Goal: Book appointment/travel/reservation

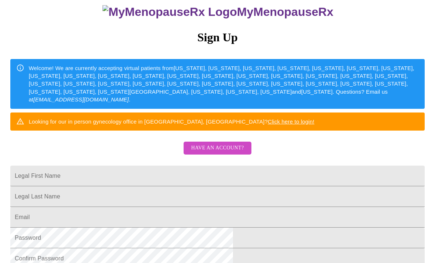
click at [235, 153] on span "Have an account?" at bounding box center [217, 147] width 53 height 9
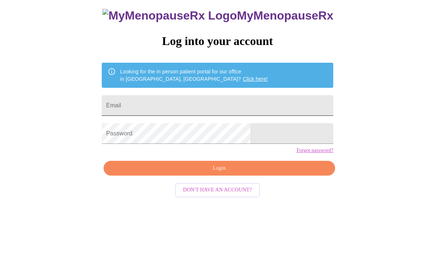
scroll to position [7, 0]
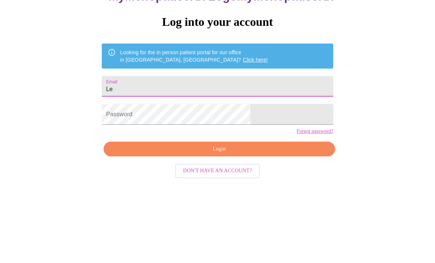
type input "L"
type input "Lehutler"
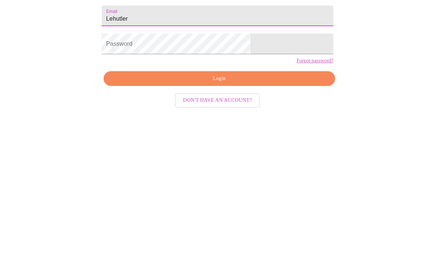
scroll to position [31, 0]
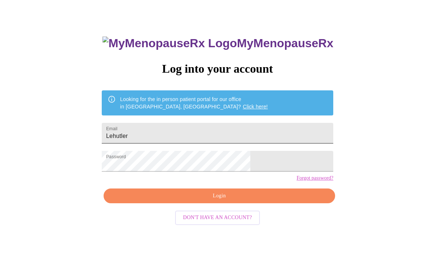
click at [199, 137] on input "Lehutler" at bounding box center [217, 133] width 231 height 21
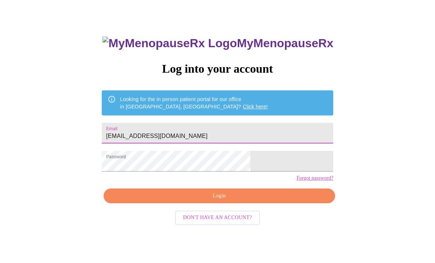
type input "[EMAIL_ADDRESS][DOMAIN_NAME]"
click at [260, 200] on span "Login" at bounding box center [219, 195] width 214 height 9
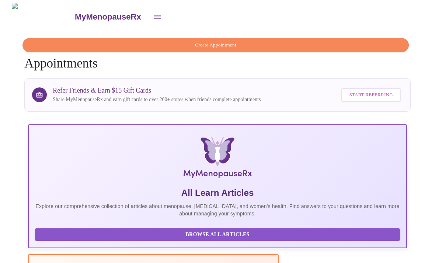
click at [270, 41] on span "Create Appointment" at bounding box center [215, 45] width 369 height 8
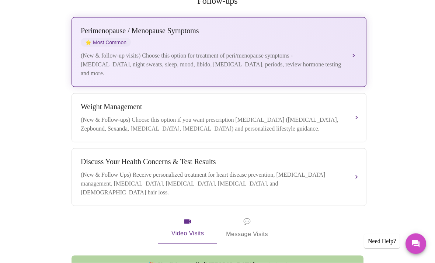
scroll to position [150, 0]
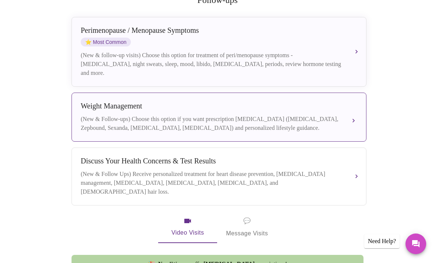
click at [245, 122] on div "(New & Follow-ups) Choose this option if you want prescription weight managemen…" at bounding box center [212, 124] width 262 height 18
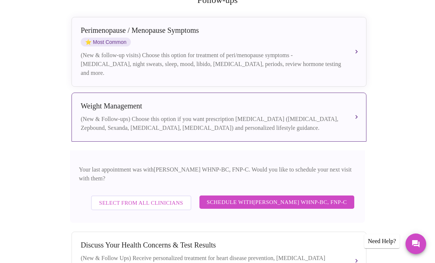
click at [160, 198] on span "Select from All Clinicians" at bounding box center [141, 203] width 84 height 10
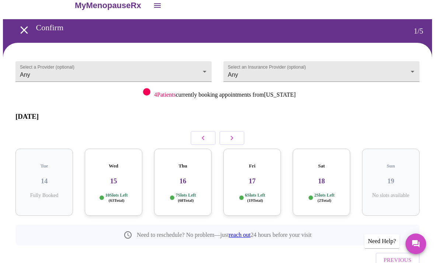
click at [333, 192] on p "2 Slots Left ( 2 Total)" at bounding box center [324, 197] width 20 height 11
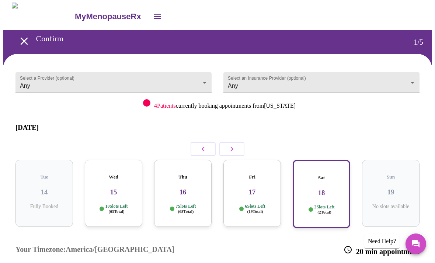
scroll to position [0, 0]
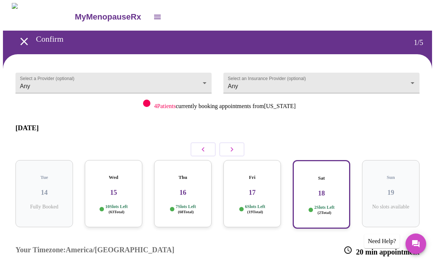
click at [236, 145] on button "button" at bounding box center [231, 149] width 25 height 14
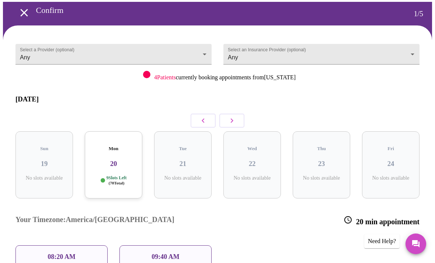
scroll to position [28, 0]
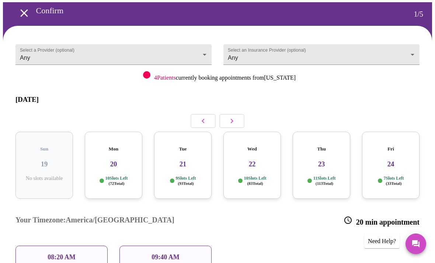
click at [122, 156] on div "Mon 20 10 Slots Left ( 72 Total)" at bounding box center [113, 165] width 57 height 67
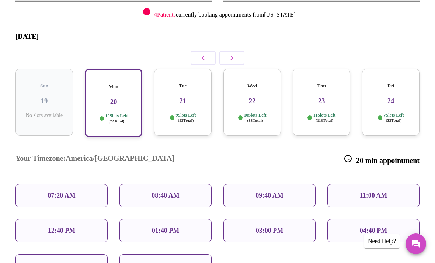
scroll to position [91, 0]
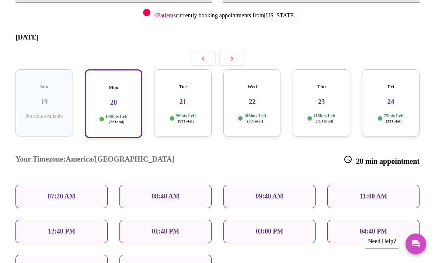
click at [318, 98] on h3 "23" at bounding box center [321, 102] width 46 height 8
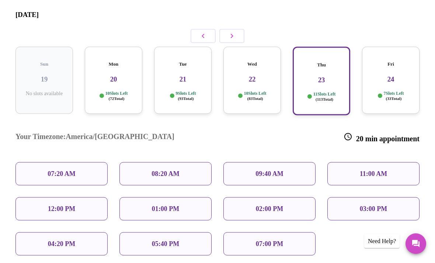
scroll to position [107, 0]
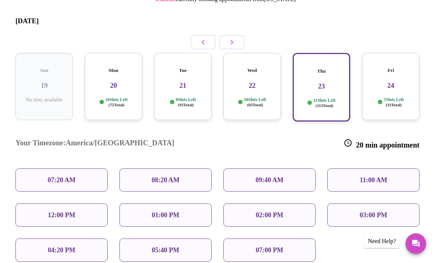
click at [267, 94] on div "Wed 22 10 Slots Left ( 83 Total)" at bounding box center [251, 86] width 57 height 67
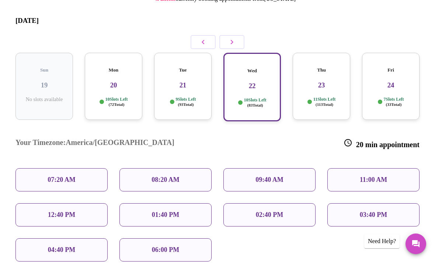
click at [333, 102] on span "( 113 Total)" at bounding box center [324, 104] width 18 height 4
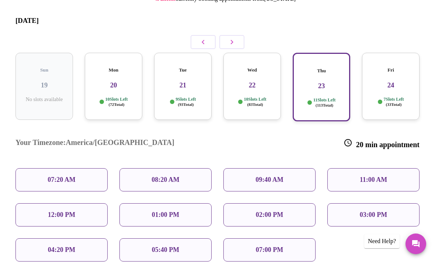
click at [382, 97] on div "7 Slots Left ( 33 Total)" at bounding box center [391, 102] width 46 height 11
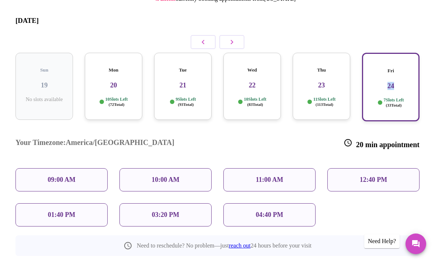
click at [325, 125] on div "Your Timezone: America/Chicago 20 min appointment" at bounding box center [218, 143] width 416 height 37
click at [199, 38] on icon "button" at bounding box center [203, 42] width 9 height 9
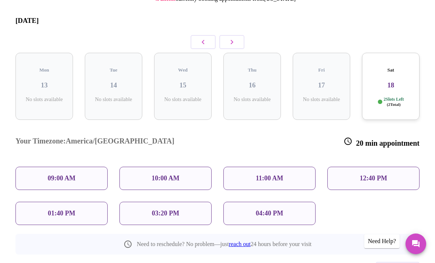
scroll to position [11, 0]
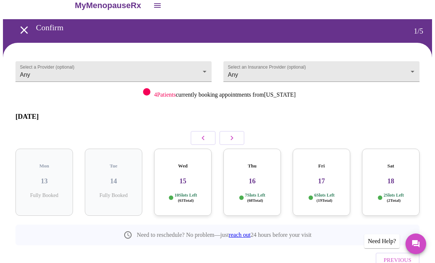
click at [315, 158] on div "Fri 17 6 Slots Left ( 19 Total)" at bounding box center [321, 181] width 57 height 67
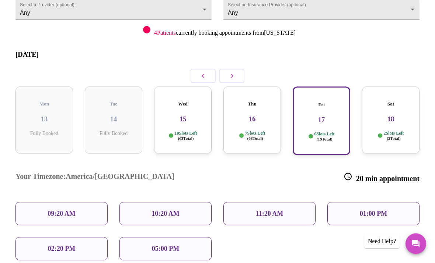
scroll to position [73, 0]
click at [74, 245] on p "02:20 PM" at bounding box center [61, 249] width 27 height 8
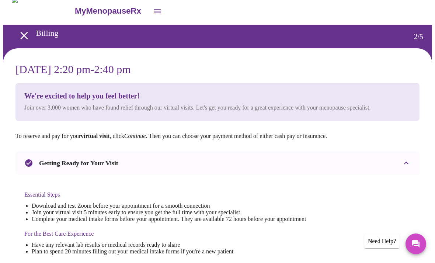
scroll to position [0, 0]
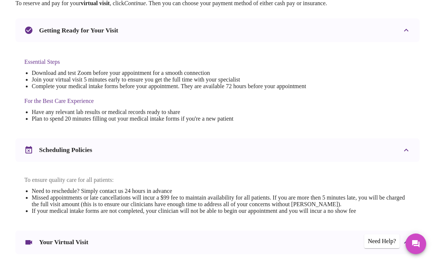
scroll to position [245, 0]
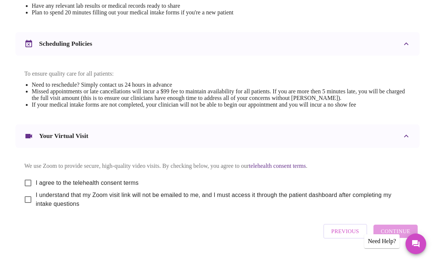
click at [340, 236] on span "Previous" at bounding box center [345, 231] width 28 height 10
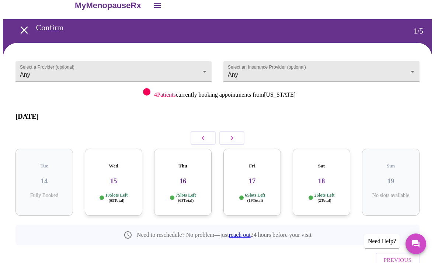
click at [121, 198] on span "( 63 Total)" at bounding box center [116, 200] width 16 height 4
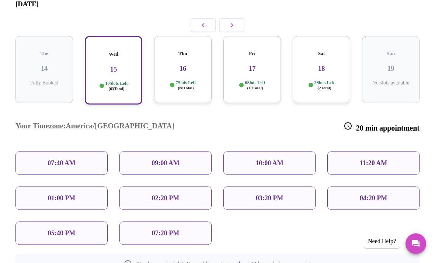
scroll to position [121, 0]
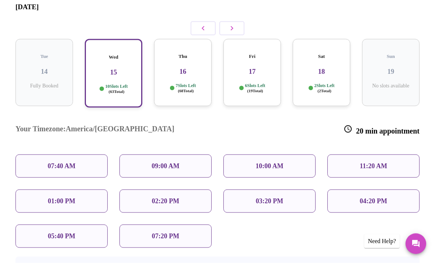
click at [192, 88] on span "( 68 Total)" at bounding box center [186, 90] width 16 height 4
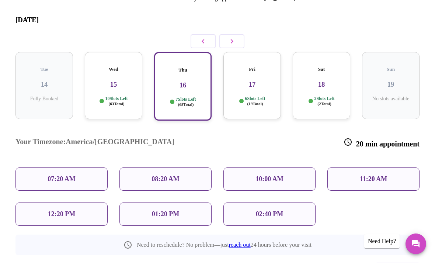
click at [286, 202] on div "02:40 PM" at bounding box center [269, 213] width 92 height 23
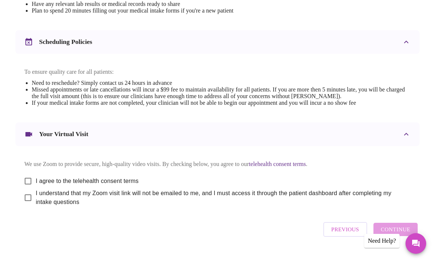
scroll to position [245, 0]
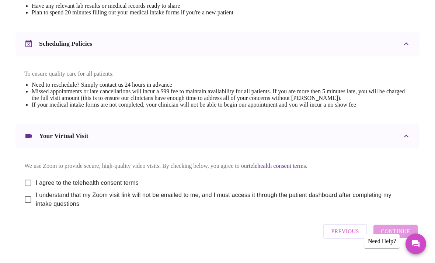
click at [397, 242] on div "Previous Continue" at bounding box center [370, 231] width 98 height 22
click at [24, 187] on input "I agree to the telehealth consent terms" at bounding box center [27, 182] width 15 height 15
checkbox input "true"
click at [27, 207] on input "I understand that my Zoom visit link will not be emailed to me, and I must acce…" at bounding box center [27, 199] width 15 height 15
checkbox input "true"
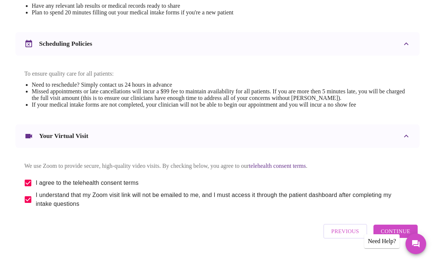
click at [397, 236] on span "Continue" at bounding box center [395, 231] width 29 height 10
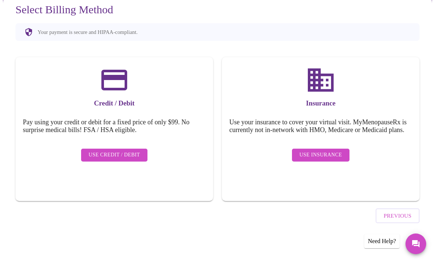
scroll to position [22, 0]
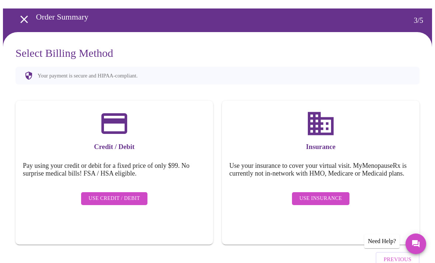
click at [332, 201] on span "Use Insurance" at bounding box center [320, 198] width 42 height 9
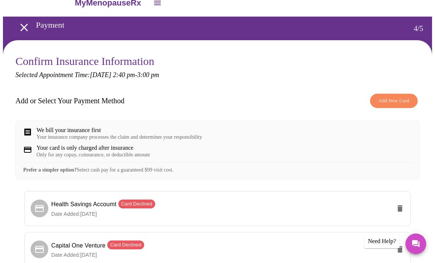
scroll to position [111, 0]
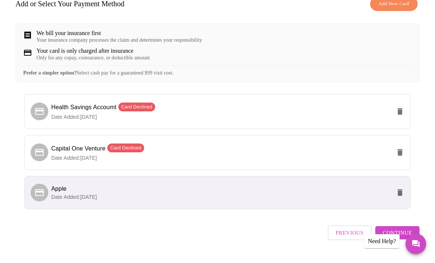
click at [403, 237] on span "Continue" at bounding box center [396, 233] width 29 height 10
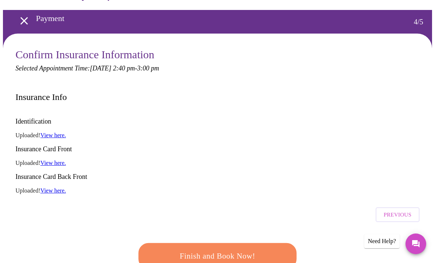
scroll to position [21, 0]
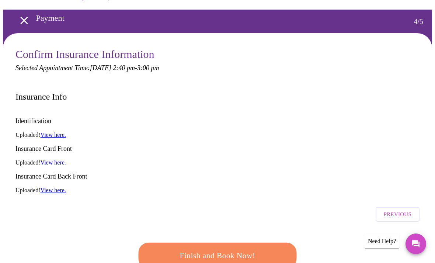
click at [258, 248] on span "Finish and Book Now!" at bounding box center [217, 255] width 137 height 14
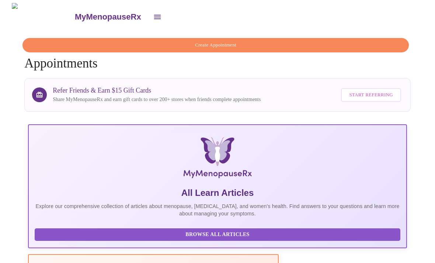
click at [242, 43] on span "Create Appointment" at bounding box center [215, 45] width 369 height 8
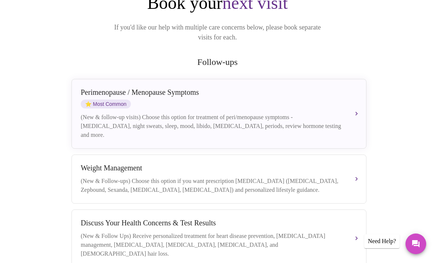
scroll to position [87, 0]
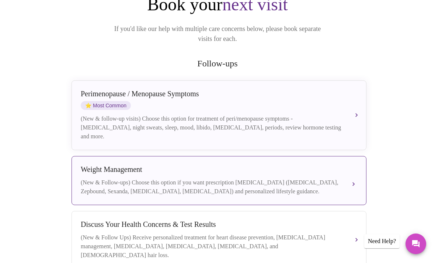
click at [241, 178] on div "(New & Follow-ups) Choose this option if you want prescription weight managemen…" at bounding box center [212, 187] width 262 height 18
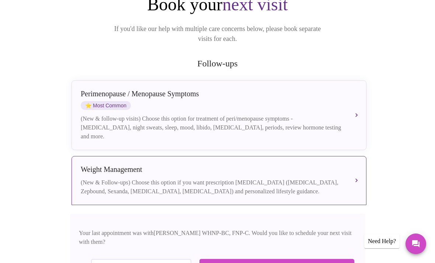
click at [171, 261] on span "Select from All Clinicians" at bounding box center [141, 266] width 84 height 10
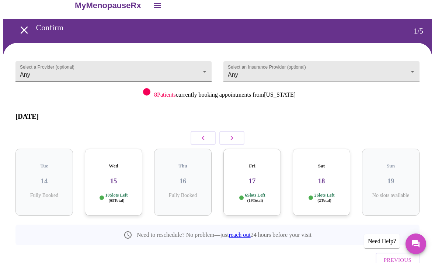
click at [204, 71] on body "MyMenopauseRx Confirm 1 / 5 Select a Provider (optional) Any Any Select an Insu…" at bounding box center [217, 148] width 429 height 313
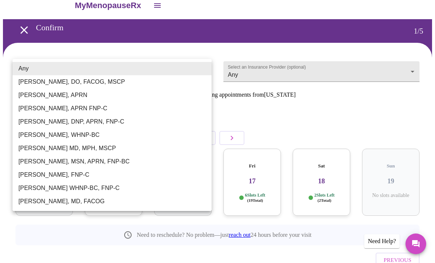
click at [105, 122] on li "Jillian Montefusco, DNP, APRN, FNP-C" at bounding box center [112, 121] width 199 height 13
type input "Jillian Montefusco, DNP, APRN, FNP-C"
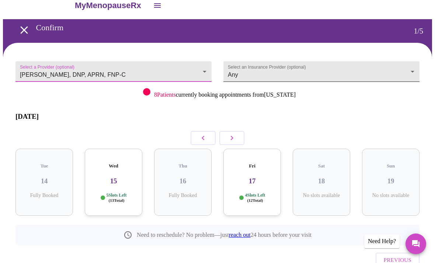
click at [286, 75] on body "MyMenopauseRx Confirm 1 / 5 Select a Provider (optional) Jillian Montefusco, DN…" at bounding box center [217, 148] width 429 height 313
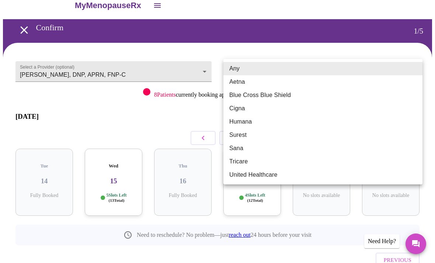
click at [261, 174] on li "United Healthcare" at bounding box center [322, 174] width 199 height 13
type input "United Healthcare"
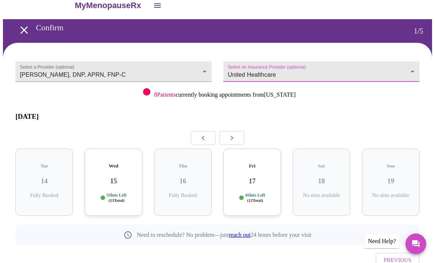
click at [238, 131] on button "button" at bounding box center [231, 138] width 25 height 14
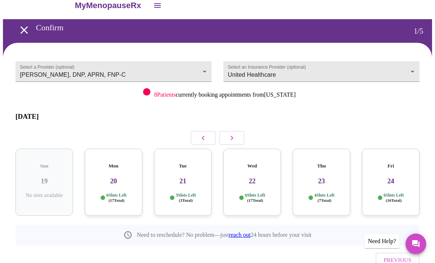
click at [237, 135] on button "button" at bounding box center [231, 138] width 25 height 14
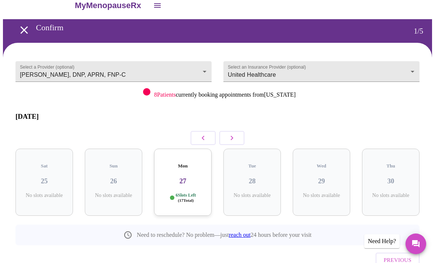
click at [236, 133] on icon "button" at bounding box center [231, 137] width 9 height 9
click at [235, 133] on icon "button" at bounding box center [231, 137] width 9 height 9
click at [237, 133] on button "button" at bounding box center [231, 138] width 25 height 14
click at [196, 179] on div "Fri 14 7 Slots Left ( 19 Total)" at bounding box center [182, 181] width 57 height 67
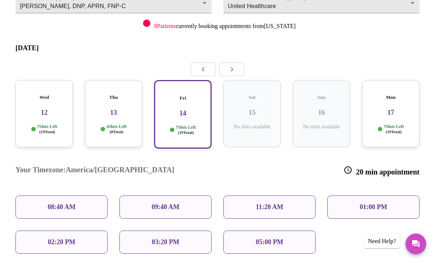
scroll to position [79, 0]
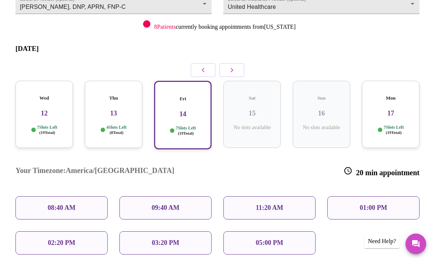
click at [285, 196] on div "11:20 AM" at bounding box center [269, 207] width 92 height 23
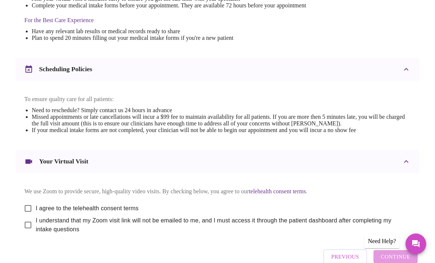
scroll to position [245, 0]
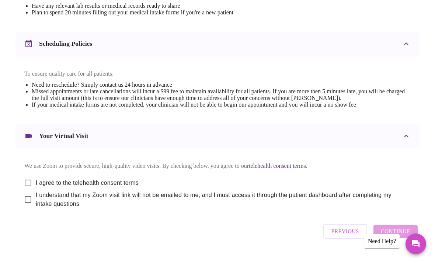
click at [25, 187] on input "I agree to the telehealth consent terms" at bounding box center [27, 182] width 15 height 15
checkbox input "true"
click at [26, 207] on input "I understand that my Zoom visit link will not be emailed to me, and I must acce…" at bounding box center [27, 199] width 15 height 15
checkbox input "true"
click at [405, 236] on span "Continue" at bounding box center [395, 231] width 29 height 10
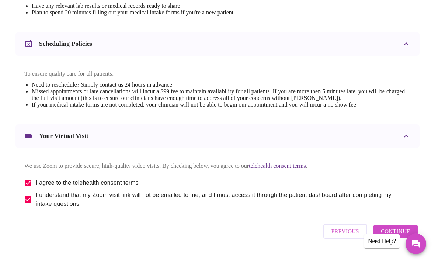
scroll to position [22, 0]
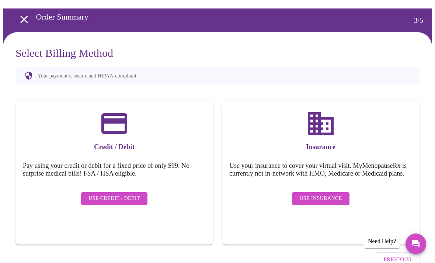
click at [325, 202] on span "Use Insurance" at bounding box center [320, 198] width 42 height 9
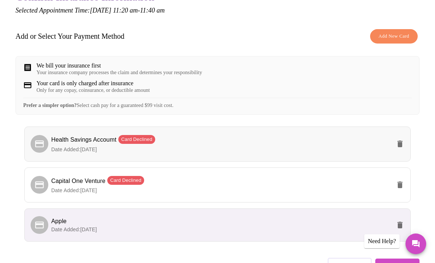
scroll to position [111, 0]
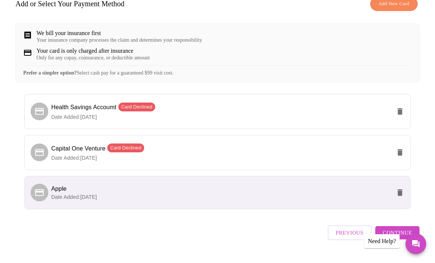
click at [408, 237] on span "Continue" at bounding box center [396, 233] width 29 height 10
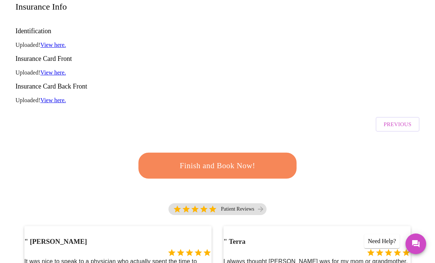
click at [258, 159] on span "Finish and Book Now!" at bounding box center [217, 166] width 136 height 14
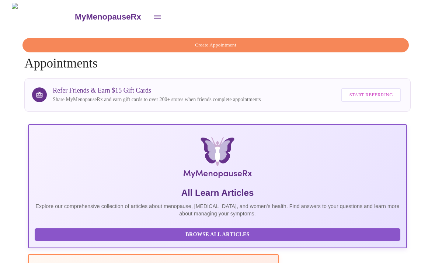
click at [297, 45] on span "Create Appointment" at bounding box center [215, 45] width 369 height 8
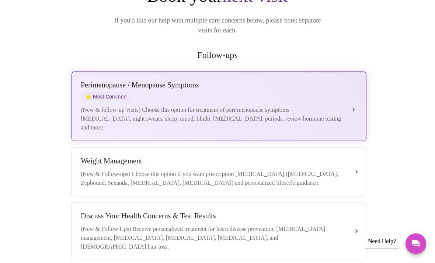
scroll to position [96, 0]
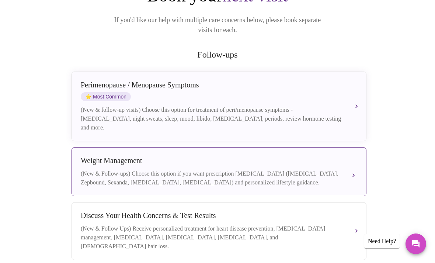
click at [277, 169] on div "(New & Follow-ups) Choose this option if you want prescription weight managemen…" at bounding box center [212, 178] width 262 height 18
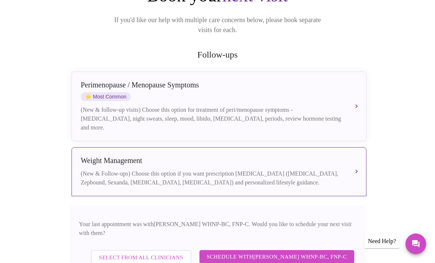
click at [155, 252] on span "Select from All Clinicians" at bounding box center [141, 257] width 84 height 10
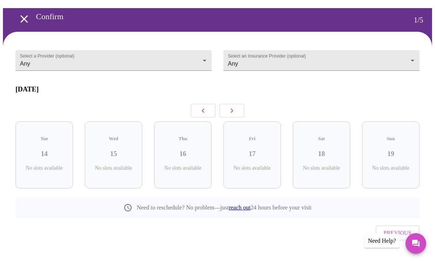
scroll to position [22, 0]
click at [178, 57] on body "MyMenopauseRx Confirm 1 / 5 Select a Provider (optional) Any Any Select an Insu…" at bounding box center [217, 128] width 429 height 297
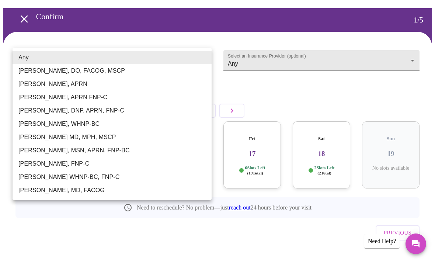
click at [111, 112] on li "Jillian Montefusco, DNP, APRN, FNP-C" at bounding box center [112, 110] width 199 height 13
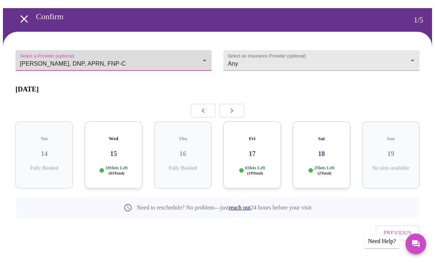
type input "Jillian Montefusco, DNP, APRN, FNP-C"
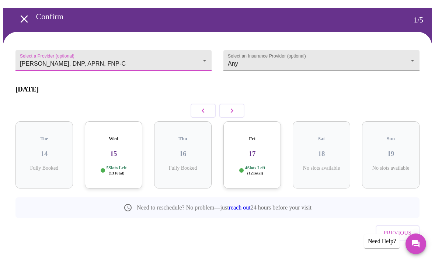
click at [235, 112] on icon "button" at bounding box center [231, 110] width 9 height 9
click at [233, 110] on icon "button" at bounding box center [231, 110] width 9 height 9
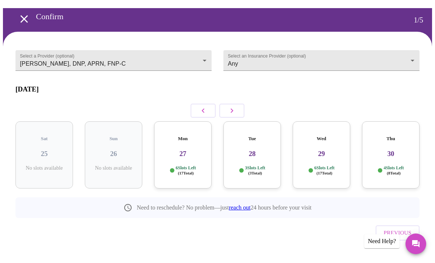
click at [234, 108] on icon "button" at bounding box center [231, 110] width 9 height 9
click at [233, 111] on icon "button" at bounding box center [231, 110] width 9 height 9
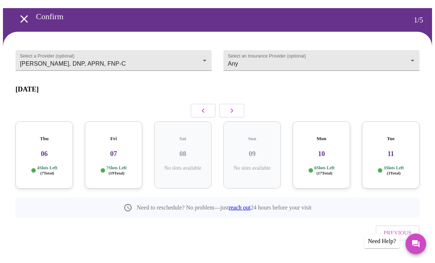
click at [232, 112] on icon "button" at bounding box center [231, 110] width 9 height 9
click at [233, 110] on icon "button" at bounding box center [231, 110] width 9 height 9
click at [234, 108] on icon "button" at bounding box center [231, 110] width 9 height 9
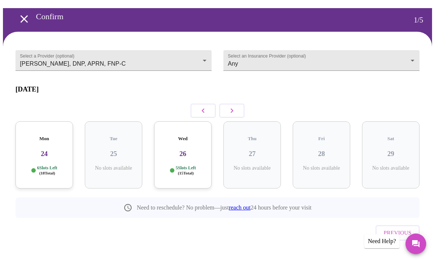
click at [234, 106] on icon "button" at bounding box center [231, 110] width 9 height 9
click at [234, 108] on icon "button" at bounding box center [231, 110] width 9 height 9
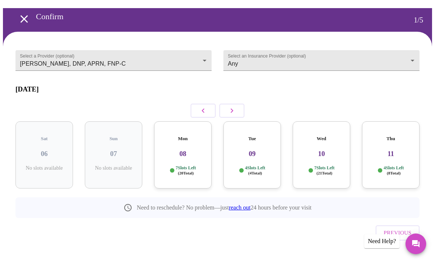
click at [233, 107] on icon "button" at bounding box center [231, 110] width 9 height 9
click at [235, 113] on button "button" at bounding box center [231, 111] width 25 height 14
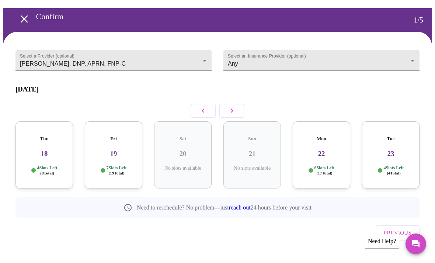
click at [204, 111] on icon "button" at bounding box center [203, 110] width 9 height 9
click at [274, 136] on h5 "Mon" at bounding box center [252, 139] width 46 height 6
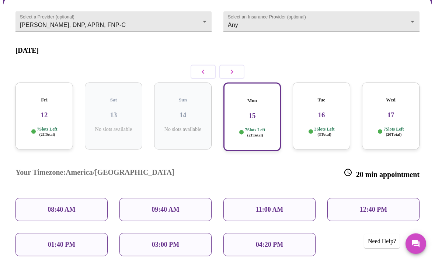
scroll to position [59, 0]
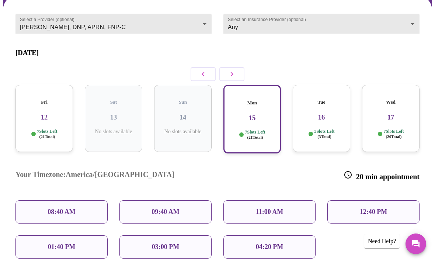
click at [286, 200] on div "11:00 AM" at bounding box center [269, 211] width 92 height 23
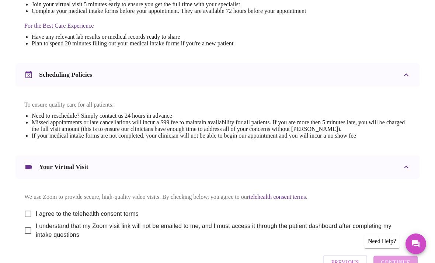
scroll to position [245, 0]
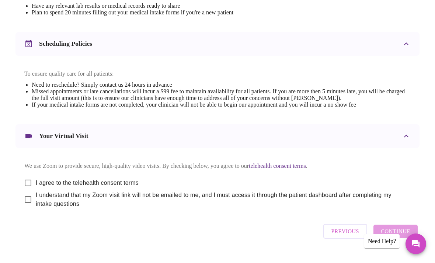
click at [24, 188] on input "I agree to the telehealth consent terms" at bounding box center [27, 182] width 15 height 15
checkbox input "true"
click at [27, 207] on input "I understand that my Zoom visit link will not be emailed to me, and I must acce…" at bounding box center [27, 199] width 15 height 15
checkbox input "true"
click at [390, 236] on span "Continue" at bounding box center [395, 231] width 29 height 10
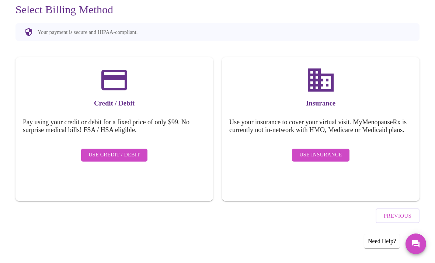
scroll to position [22, 0]
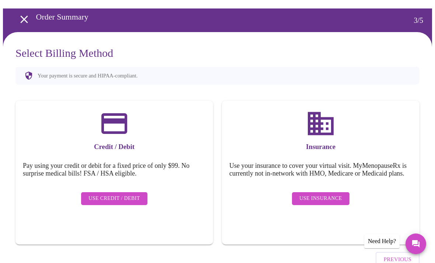
click at [338, 203] on span "Use Insurance" at bounding box center [320, 198] width 42 height 9
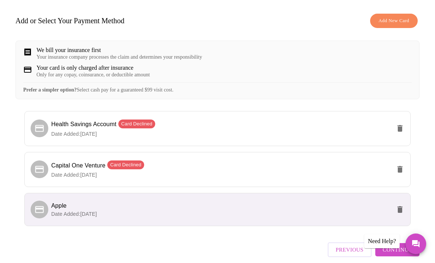
scroll to position [111, 0]
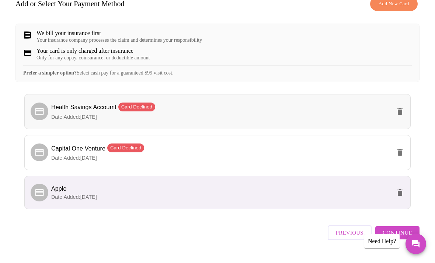
click at [362, 120] on p "Date Added: 04-09-2023" at bounding box center [221, 116] width 340 height 7
click at [260, 113] on span "Health Savings Accoumt Card Declined" at bounding box center [221, 107] width 340 height 11
click at [407, 237] on span "Continue" at bounding box center [396, 233] width 29 height 10
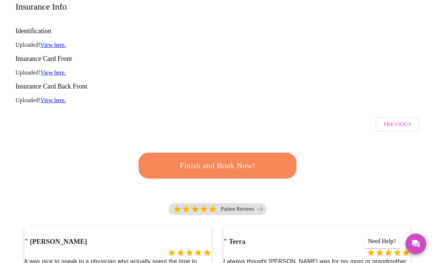
click at [262, 158] on span "Finish and Book Now!" at bounding box center [217, 165] width 138 height 14
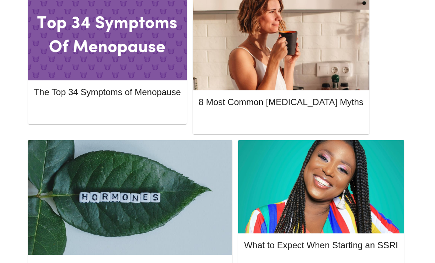
scroll to position [386, 0]
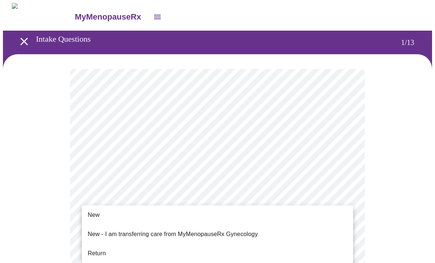
click at [112, 252] on li "Return" at bounding box center [217, 252] width 271 height 13
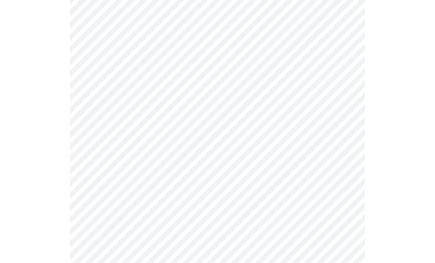
scroll to position [388, 0]
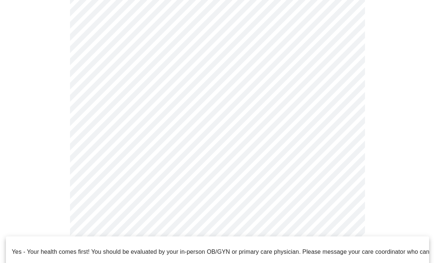
click at [199, 231] on div at bounding box center [217, 131] width 435 height 263
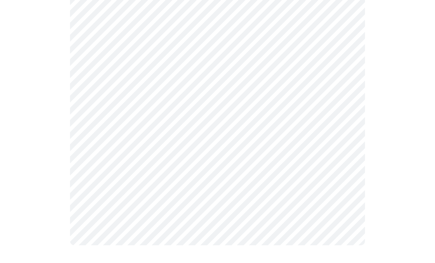
scroll to position [0, 0]
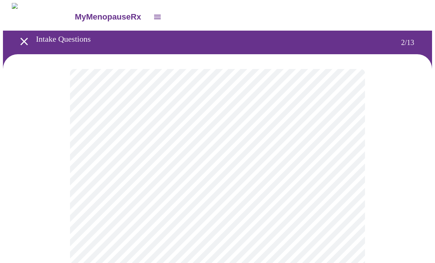
click at [303, 150] on body "MyMenopauseRx Intake Questions 2 / 13" at bounding box center [217, 258] width 429 height 510
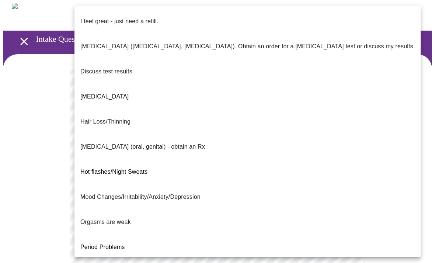
click at [155, 17] on p "I feel great - just need a refill." at bounding box center [119, 21] width 78 height 9
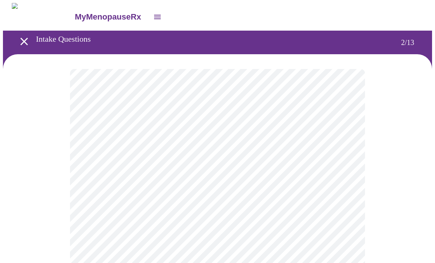
click at [336, 223] on body "MyMenopauseRx Intake Questions 2 / 13" at bounding box center [217, 256] width 429 height 506
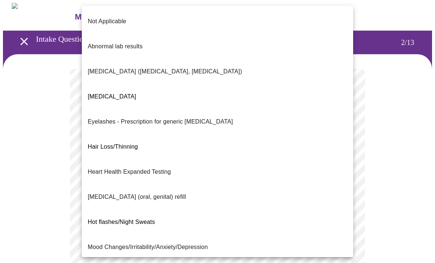
click at [120, 17] on p "Not Applicable" at bounding box center [107, 21] width 38 height 9
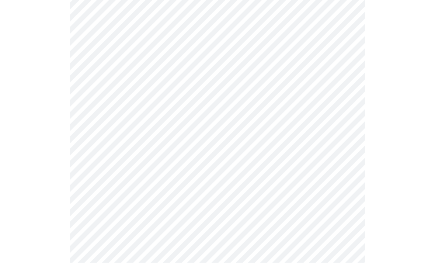
scroll to position [176, 0]
click at [330, 115] on body "MyMenopauseRx Intake Questions 2 / 13" at bounding box center [217, 78] width 429 height 502
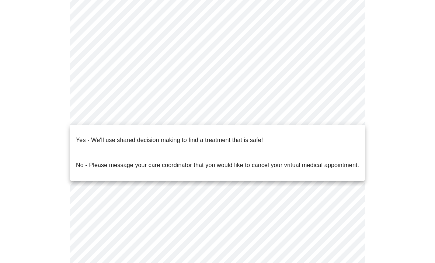
click at [303, 139] on li "Yes - We'll use shared decision making to find a treatment that is safe!" at bounding box center [217, 139] width 295 height 25
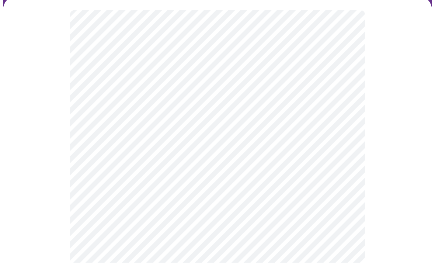
scroll to position [59, 0]
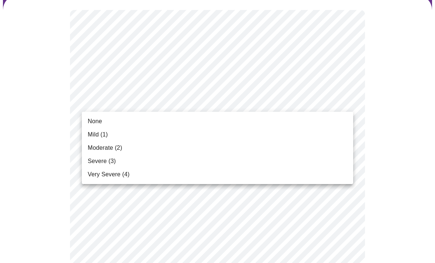
click at [123, 148] on li "Moderate (2)" at bounding box center [217, 147] width 271 height 13
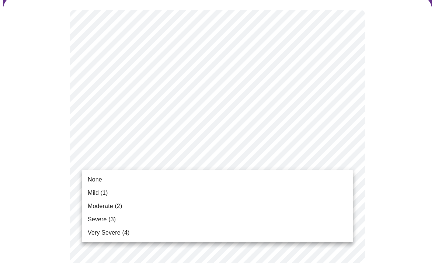
click at [243, 182] on li "None" at bounding box center [217, 179] width 271 height 13
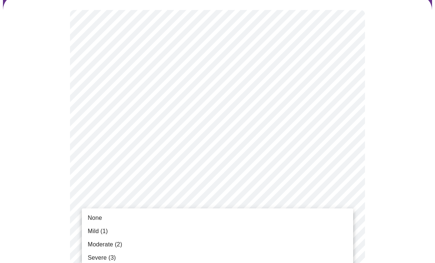
click at [262, 215] on li "None" at bounding box center [217, 217] width 271 height 13
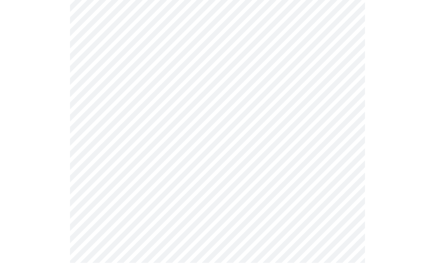
click at [279, 127] on body "MyMenopauseRx Intake Questions 3 / 13" at bounding box center [217, 266] width 429 height 946
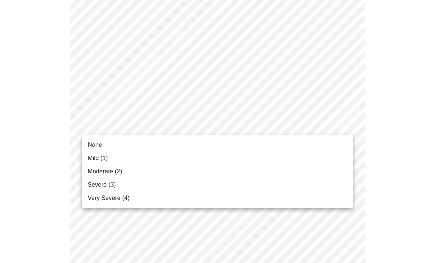
click at [274, 142] on li "None" at bounding box center [217, 144] width 271 height 13
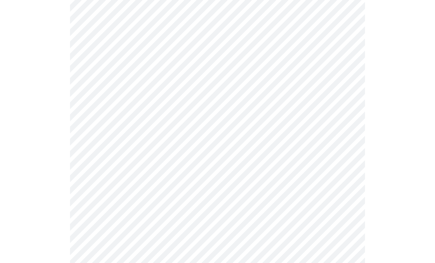
click at [269, 176] on body "MyMenopauseRx Intake Questions 3 / 13" at bounding box center [217, 261] width 429 height 936
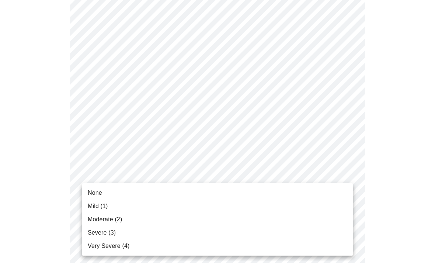
click at [260, 202] on li "Mild (1)" at bounding box center [217, 205] width 271 height 13
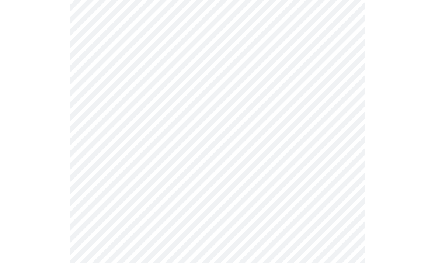
click at [260, 230] on body "MyMenopauseRx Intake Questions 3 / 13" at bounding box center [217, 256] width 429 height 926
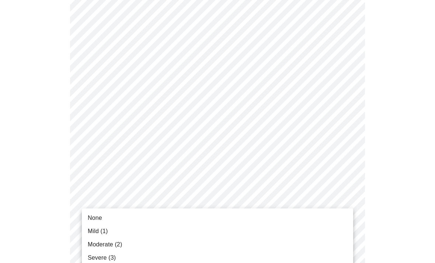
click at [261, 232] on li "Mild (1)" at bounding box center [217, 230] width 271 height 13
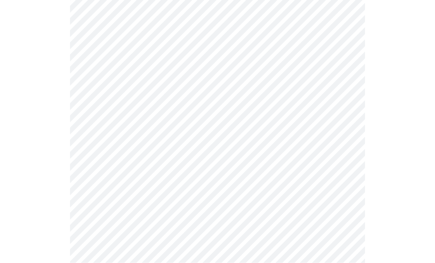
click at [294, 115] on body "MyMenopauseRx Intake Questions 3 / 13" at bounding box center [217, 143] width 429 height 916
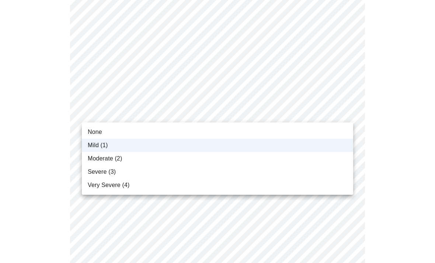
click at [284, 131] on li "None" at bounding box center [217, 131] width 271 height 13
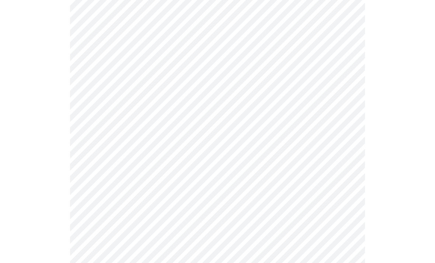
click at [274, 176] on body "MyMenopauseRx Intake Questions 3 / 13" at bounding box center [217, 142] width 429 height 916
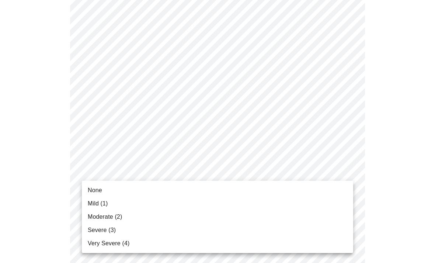
click at [267, 204] on li "Mild (1)" at bounding box center [217, 203] width 271 height 13
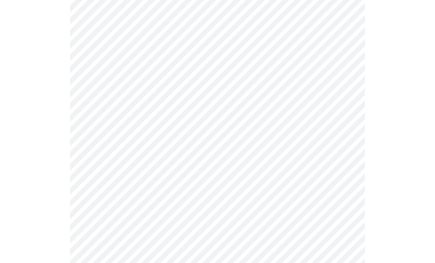
click at [263, 235] on body "MyMenopauseRx Intake Questions 3 / 13" at bounding box center [217, 137] width 429 height 906
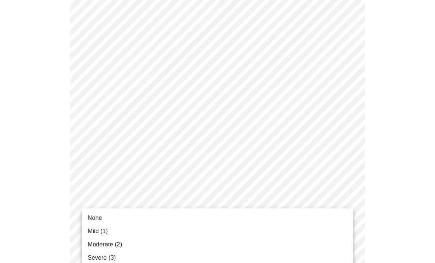
click at [265, 216] on li "None" at bounding box center [217, 217] width 271 height 13
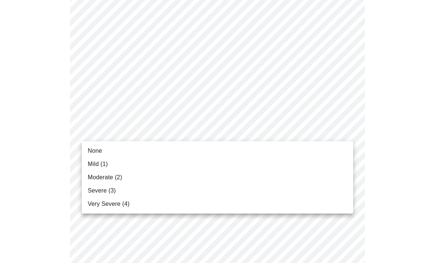
click at [276, 148] on li "None" at bounding box center [217, 150] width 271 height 13
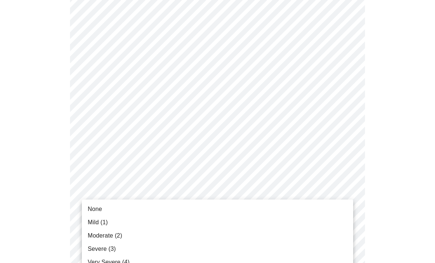
click at [264, 209] on li "None" at bounding box center [217, 208] width 271 height 13
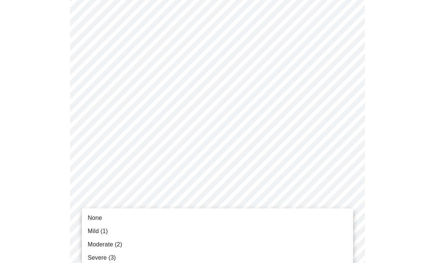
click at [262, 215] on li "None" at bounding box center [217, 217] width 271 height 13
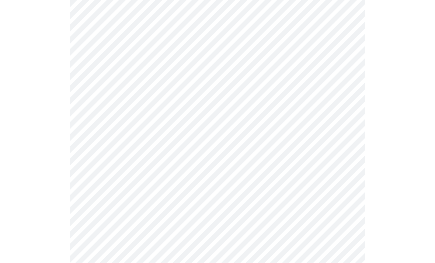
scroll to position [383, 0]
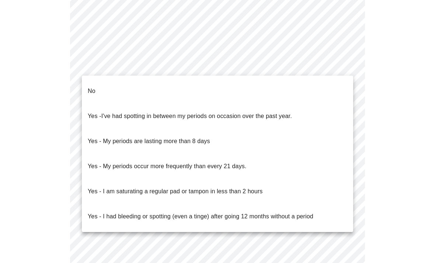
click at [322, 91] on li "No" at bounding box center [217, 90] width 271 height 25
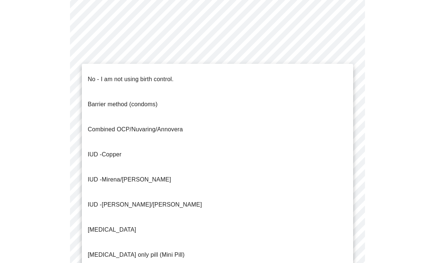
click at [333, 81] on li "No - I am not using birth control." at bounding box center [217, 79] width 271 height 25
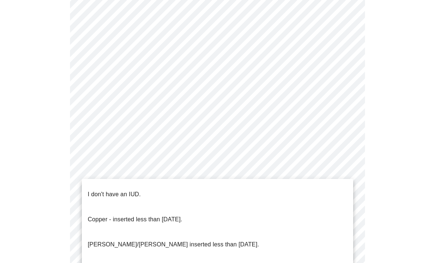
click at [310, 193] on li "I don't have an IUD." at bounding box center [217, 194] width 271 height 25
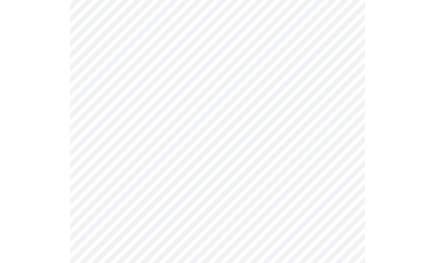
scroll to position [1913, 0]
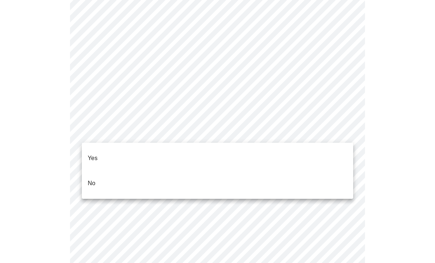
click at [332, 183] on li "No" at bounding box center [217, 183] width 271 height 25
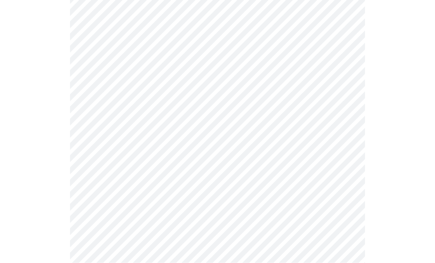
scroll to position [660, 0]
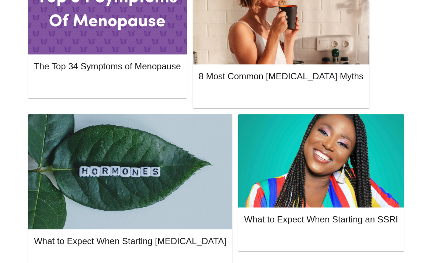
scroll to position [412, 0]
